Goal: Task Accomplishment & Management: Use online tool/utility

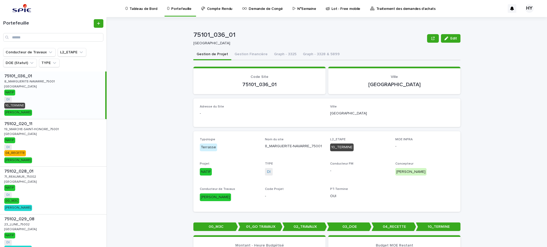
click at [376, 7] on p "Traitement des demandes d'achats" at bounding box center [405, 5] width 59 height 11
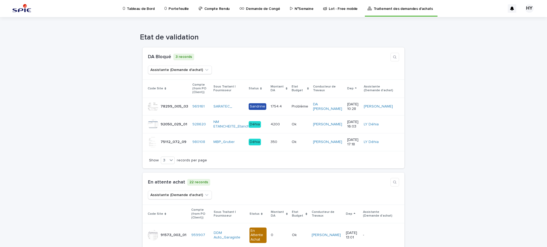
click at [295, 6] on p "N°Semaine" at bounding box center [304, 5] width 19 height 11
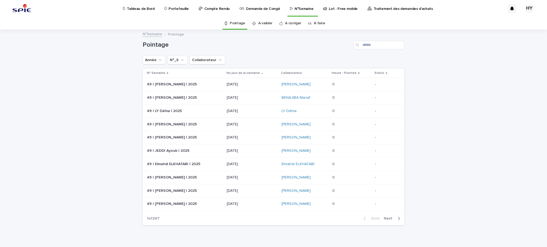
click at [315, 23] on link "A faire" at bounding box center [319, 23] width 11 height 13
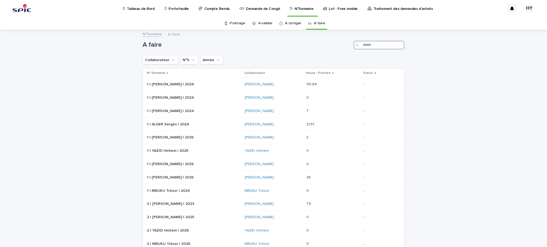
click at [371, 47] on input "Search" at bounding box center [379, 45] width 51 height 9
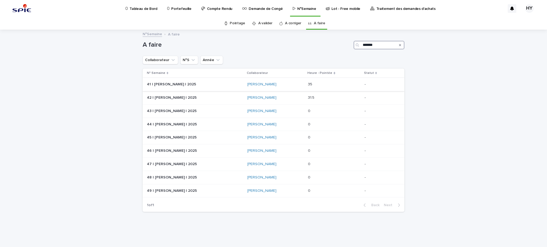
type input "*******"
click at [304, 85] on div "[PERSON_NAME]" at bounding box center [275, 84] width 56 height 5
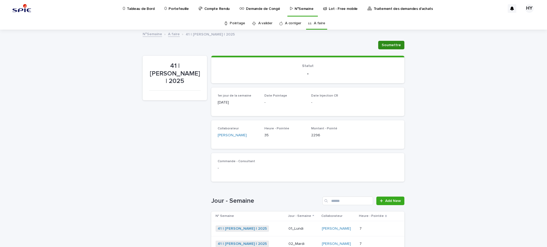
drag, startPoint x: 394, startPoint y: 38, endPoint x: 386, endPoint y: 42, distance: 8.6
click at [392, 38] on div "41 | HAOUNI Yassine | 2025 Soumettre Soumettre 41 | HAOUNI Yassine | 2025 Sorry…" at bounding box center [274, 189] width 262 height 318
click at [384, 44] on span "Soumettre" at bounding box center [391, 44] width 19 height 5
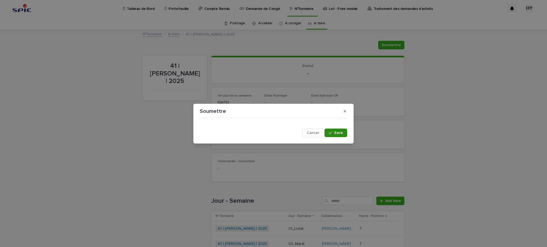
click at [339, 134] on span "Save" at bounding box center [338, 133] width 9 height 4
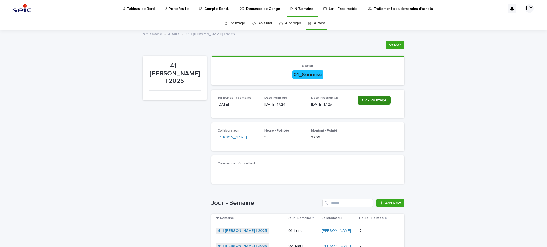
click at [369, 99] on span "CR - Pointage" at bounding box center [374, 101] width 25 height 4
click at [175, 6] on p "Portefeuille" at bounding box center [179, 5] width 20 height 11
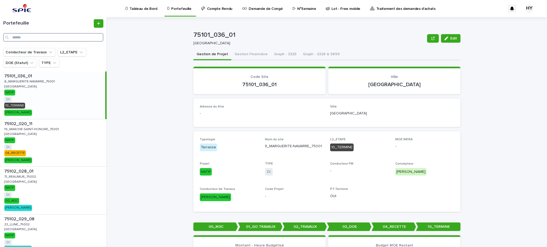
click at [56, 40] on input "Search" at bounding box center [53, 37] width 100 height 9
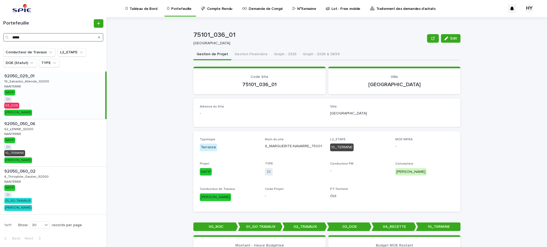
type input "*****"
click at [62, 87] on div "92050_029_01 92050_029_01 19_Salvador_Allende_92000 19_Salvador_Allende_92000 N…" at bounding box center [52, 96] width 105 height 48
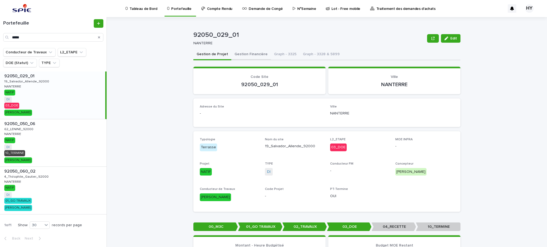
click at [247, 52] on button "Gestion Financière" at bounding box center [251, 54] width 40 height 11
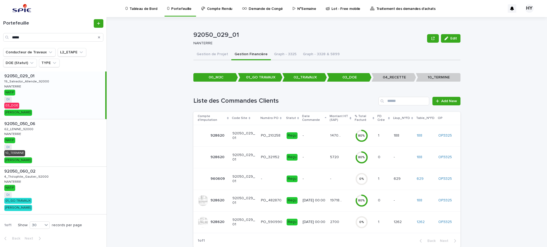
scroll to position [12, 0]
